Goal: Task Accomplishment & Management: Use online tool/utility

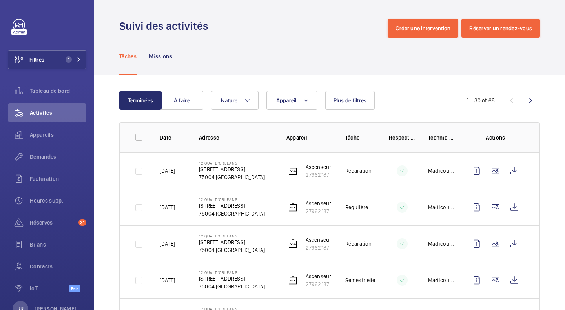
scroll to position [611, 0]
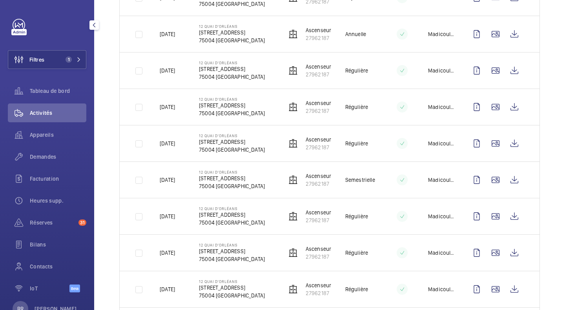
click at [78, 58] on mat-icon at bounding box center [78, 59] width 5 height 5
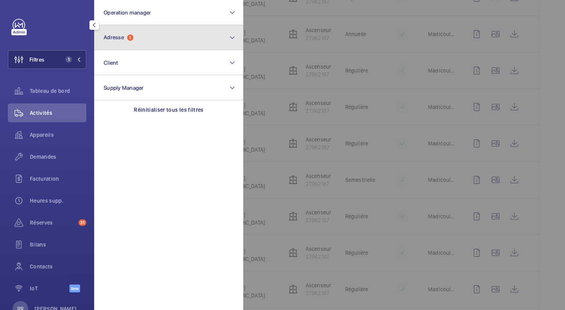
click at [232, 36] on mat-icon at bounding box center [232, 37] width 6 height 9
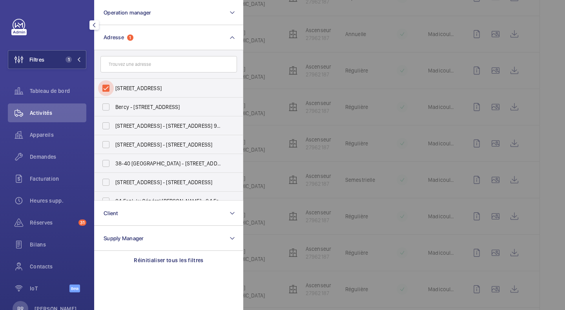
click at [108, 91] on input "[STREET_ADDRESS]" at bounding box center [106, 88] width 16 height 16
checkbox input "false"
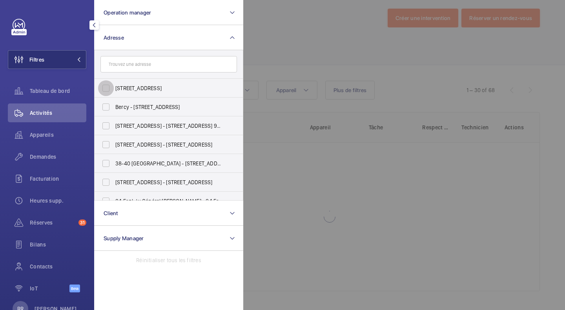
scroll to position [10, 0]
click at [134, 69] on input "text" at bounding box center [168, 64] width 137 height 16
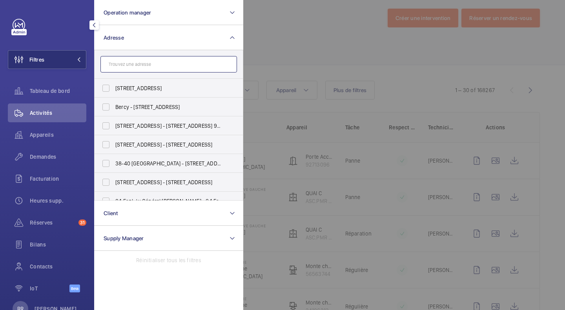
scroll to position [611, 0]
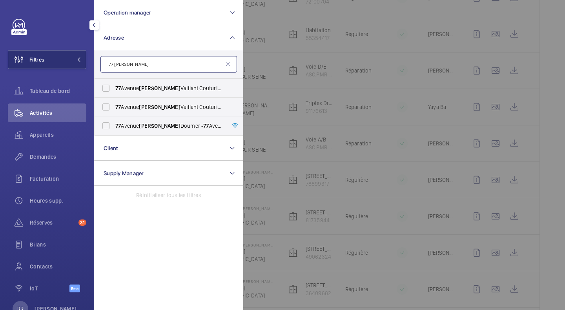
type input "77 [PERSON_NAME]"
click at [112, 91] on input "[STREET_ADDRESS][PERSON_NAME] - 77 Av. [PERSON_NAME], GENTILLY 94250" at bounding box center [106, 88] width 16 height 16
checkbox input "true"
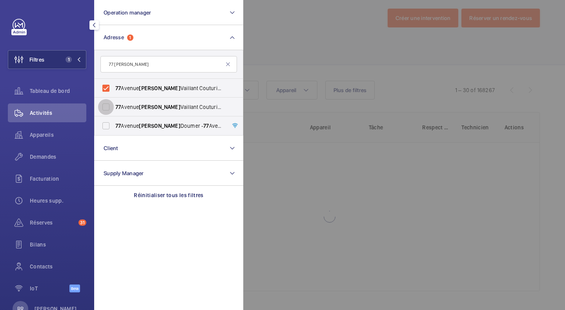
click at [108, 106] on input "[STREET_ADDRESS][PERSON_NAME] - 77 Av. [PERSON_NAME], GENTILLY 94250" at bounding box center [106, 107] width 16 height 16
checkbox input "true"
click at [297, 23] on div at bounding box center [525, 155] width 565 height 310
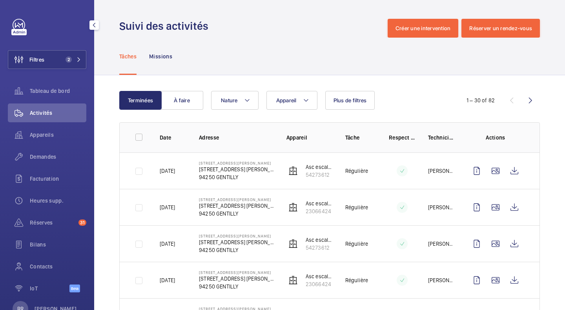
click at [40, 57] on span "Filtres" at bounding box center [36, 60] width 15 height 8
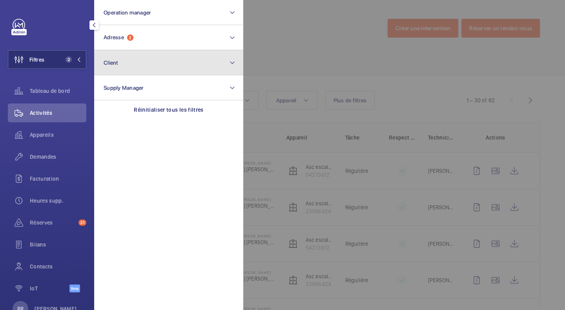
click at [120, 60] on button "Client" at bounding box center [168, 62] width 149 height 25
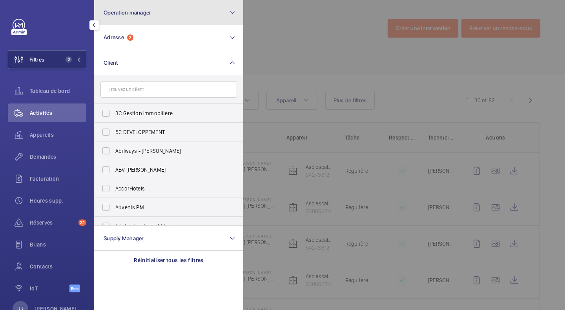
click at [163, 6] on button "Operation manager" at bounding box center [168, 12] width 149 height 25
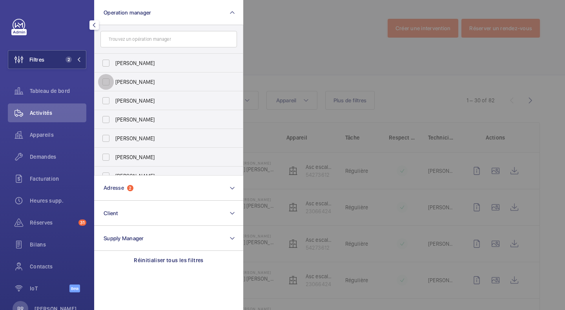
click at [104, 82] on input "[PERSON_NAME]" at bounding box center [106, 82] width 16 height 16
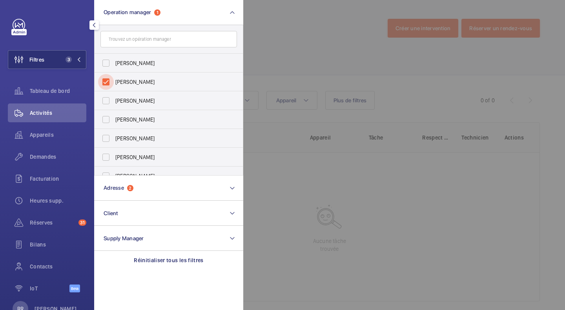
click at [108, 82] on input "[PERSON_NAME]" at bounding box center [106, 82] width 16 height 16
checkbox input "false"
click at [107, 98] on input "[PERSON_NAME]" at bounding box center [106, 101] width 16 height 16
checkbox input "true"
click at [104, 119] on input "[PERSON_NAME]" at bounding box center [106, 120] width 16 height 16
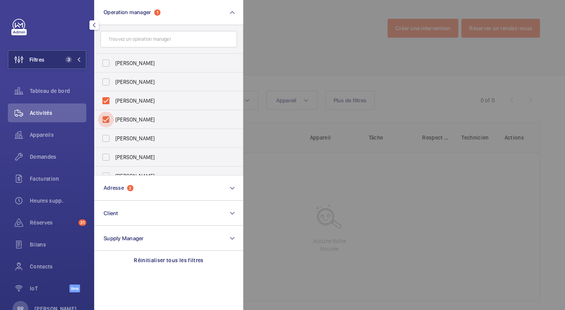
checkbox input "true"
click at [109, 102] on input "[PERSON_NAME]" at bounding box center [106, 101] width 16 height 16
checkbox input "false"
click at [46, 64] on button "Filtres 3" at bounding box center [47, 59] width 78 height 19
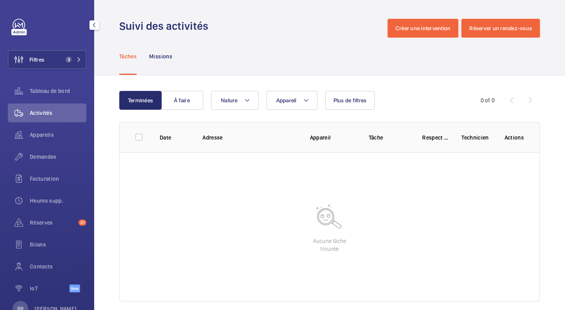
click at [46, 64] on button "Filtres 3" at bounding box center [47, 59] width 78 height 19
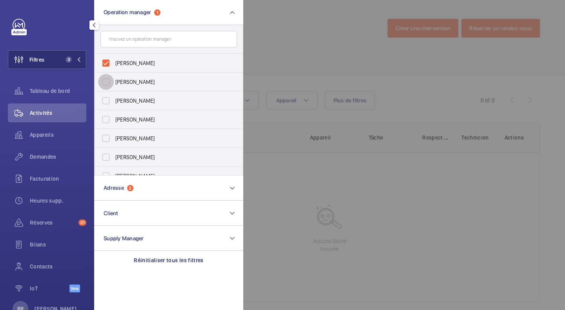
click at [103, 81] on input "[PERSON_NAME]" at bounding box center [106, 82] width 16 height 16
checkbox input "true"
click at [108, 100] on input "[PERSON_NAME]" at bounding box center [106, 101] width 16 height 16
checkbox input "true"
click at [104, 116] on input "[PERSON_NAME]" at bounding box center [106, 120] width 16 height 16
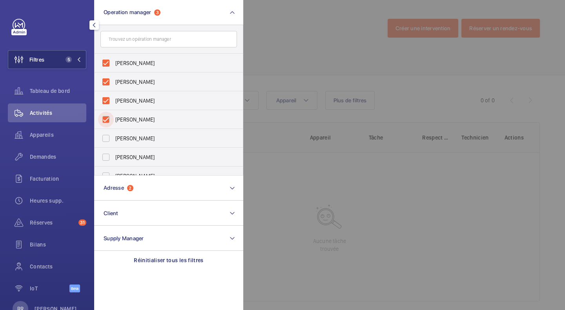
checkbox input "true"
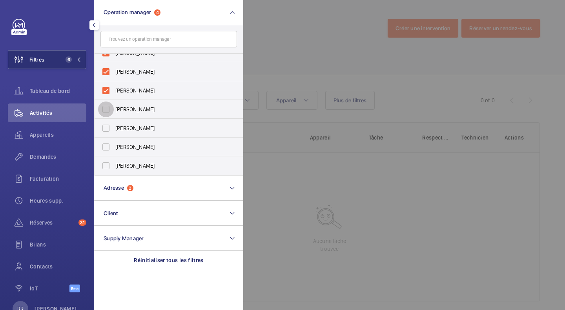
click at [111, 110] on input "[PERSON_NAME]" at bounding box center [106, 110] width 16 height 16
checkbox input "true"
click at [106, 127] on input "[PERSON_NAME]" at bounding box center [106, 128] width 16 height 16
checkbox input "true"
click at [105, 149] on input "[PERSON_NAME]" at bounding box center [106, 147] width 16 height 16
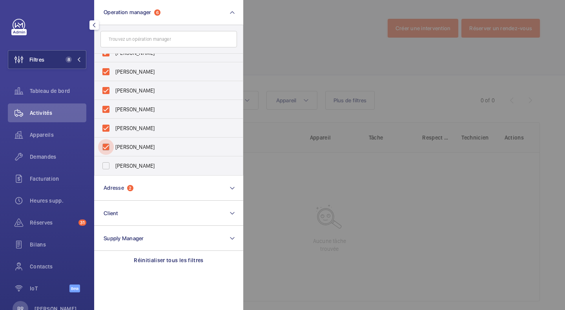
checkbox input "true"
click at [107, 164] on input "[PERSON_NAME]" at bounding box center [106, 166] width 16 height 16
checkbox input "true"
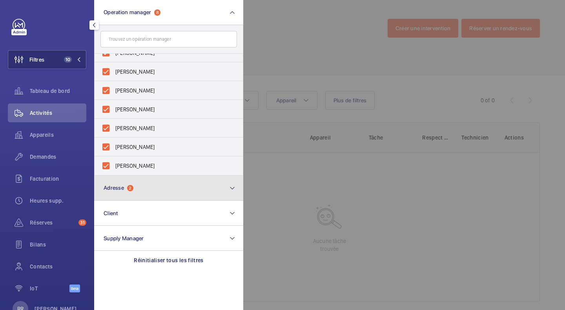
click at [135, 182] on button "Adresse 2" at bounding box center [168, 188] width 149 height 25
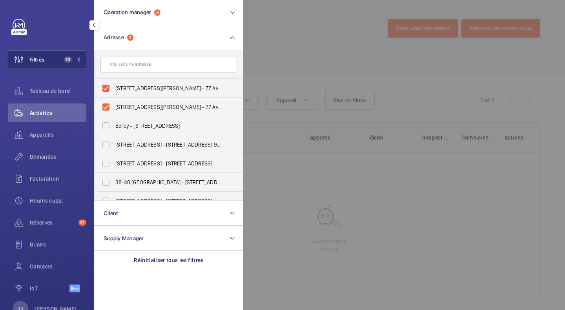
click at [39, 64] on span "Filtres" at bounding box center [26, 59] width 36 height 19
